Goal: Navigation & Orientation: Find specific page/section

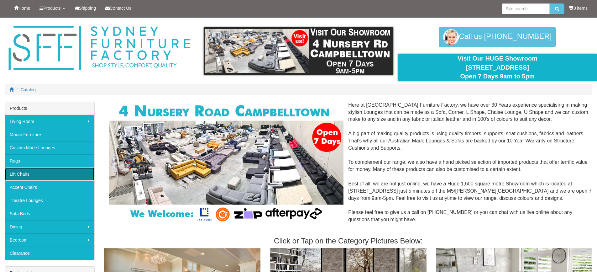
click at [29, 174] on link "Lift Chairs" at bounding box center [49, 173] width 89 height 13
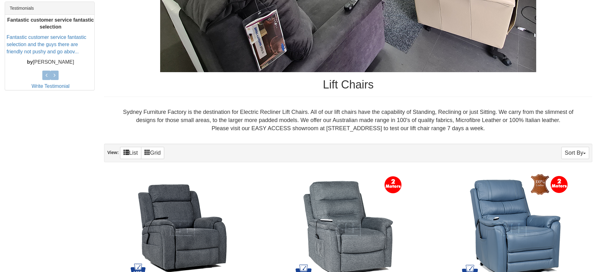
scroll to position [46, 0]
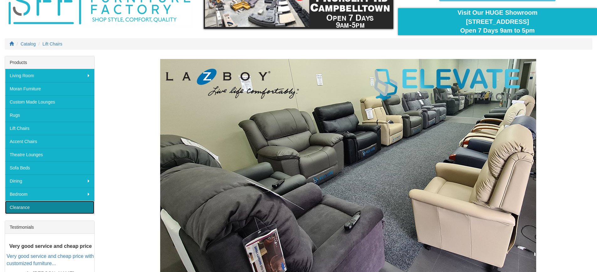
click at [25, 206] on link "Clearance" at bounding box center [49, 206] width 89 height 13
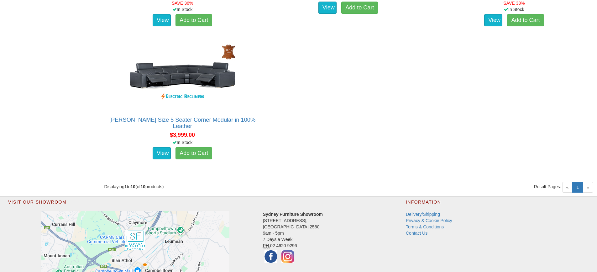
scroll to position [698, 0]
